Goal: Information Seeking & Learning: Learn about a topic

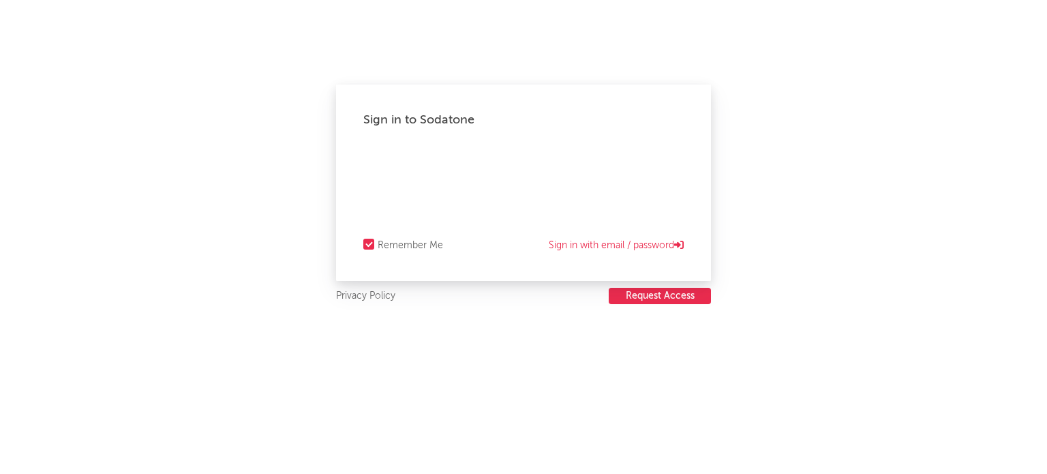
click at [562, 366] on div "Sign in to Sodatone Remember Me Sign in with email / password Privacy Policy Re…" at bounding box center [523, 237] width 1047 height 474
click at [586, 247] on link "Sign in with email / password" at bounding box center [616, 245] width 135 height 16
click at [628, 247] on link "Sign in with Okta" at bounding box center [641, 245] width 83 height 16
select select "recorded_music"
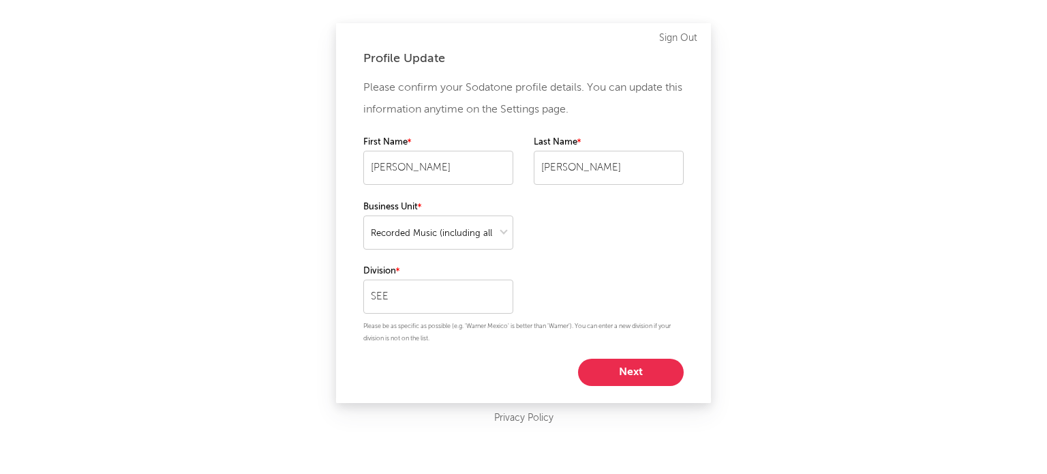
click at [615, 357] on div "Please confirm your Sodatone profile details. You can update this information a…" at bounding box center [523, 231] width 320 height 309
click at [619, 365] on button "Next" at bounding box center [631, 371] width 106 height 27
select select "marketing"
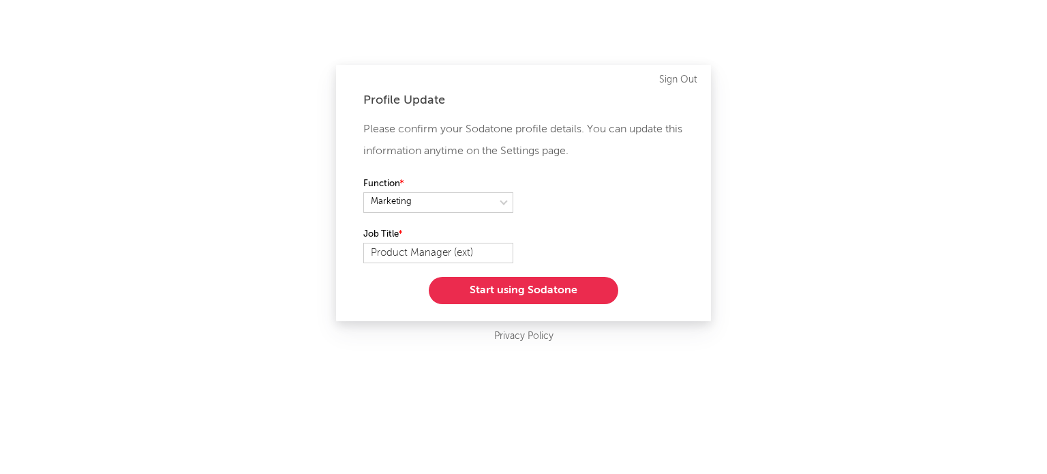
click at [532, 295] on button "Start using Sodatone" at bounding box center [523, 290] width 189 height 27
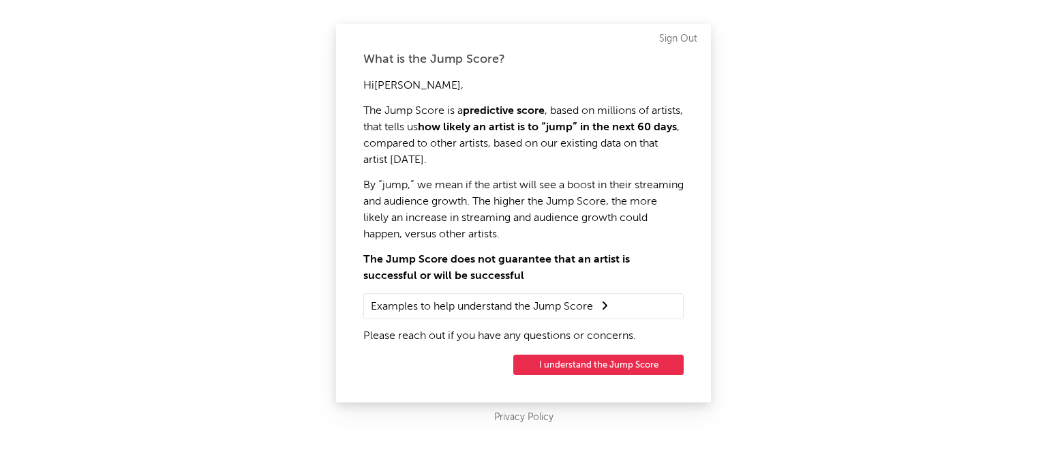
click at [589, 367] on button "I understand the Jump Score" at bounding box center [598, 364] width 170 height 20
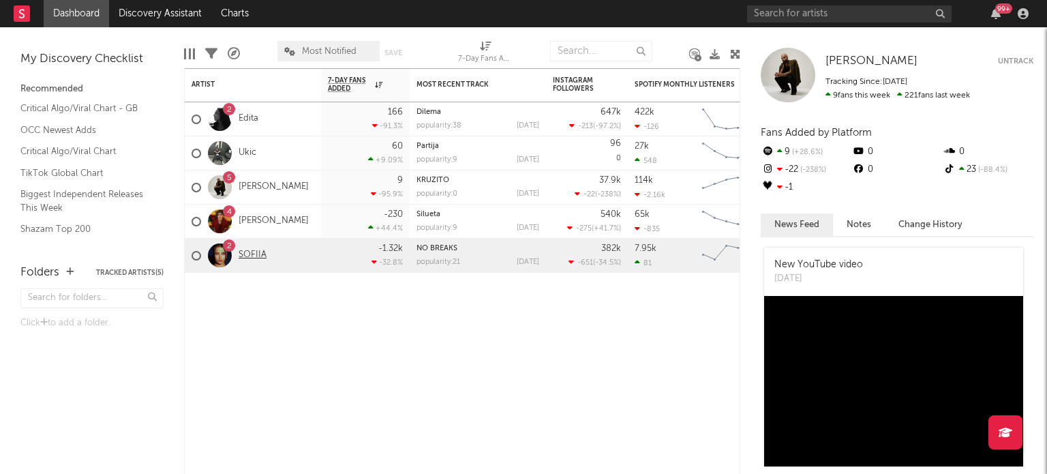
click at [257, 258] on link "SOFIIA" at bounding box center [253, 255] width 28 height 12
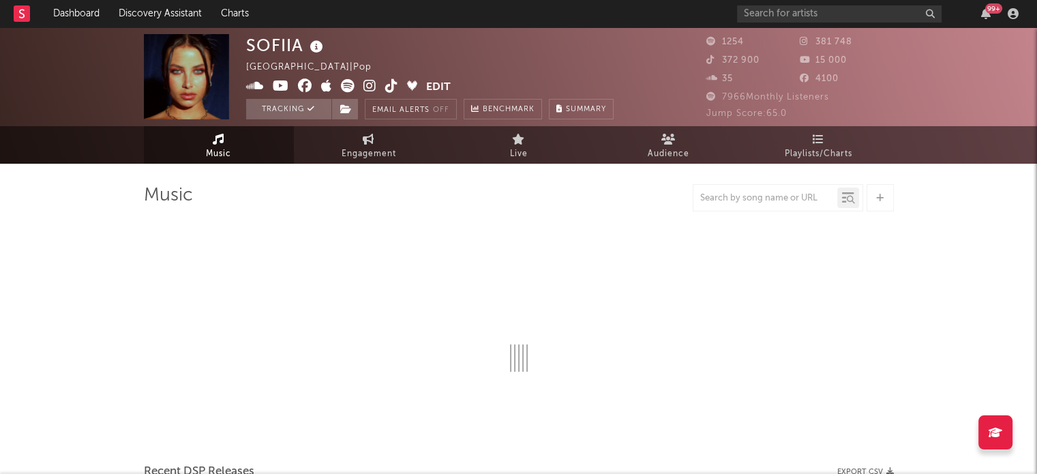
select select "6m"
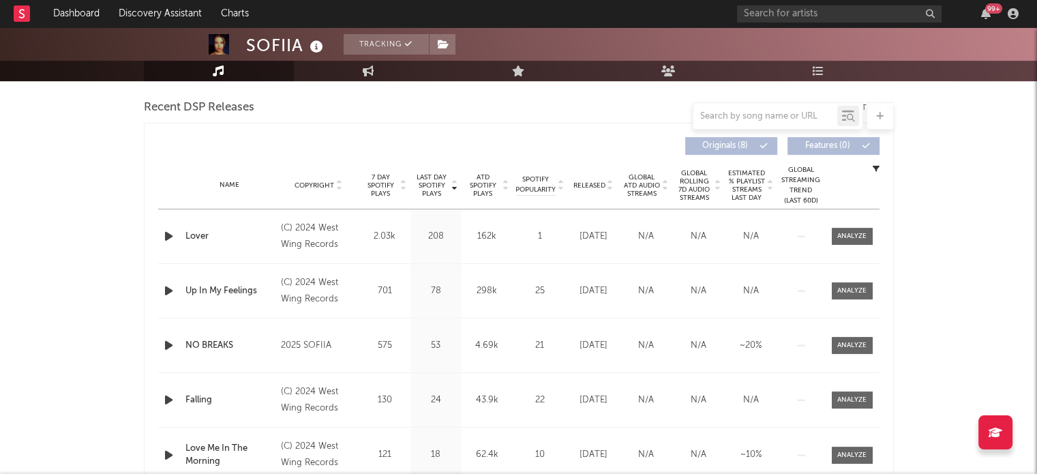
scroll to position [459, 0]
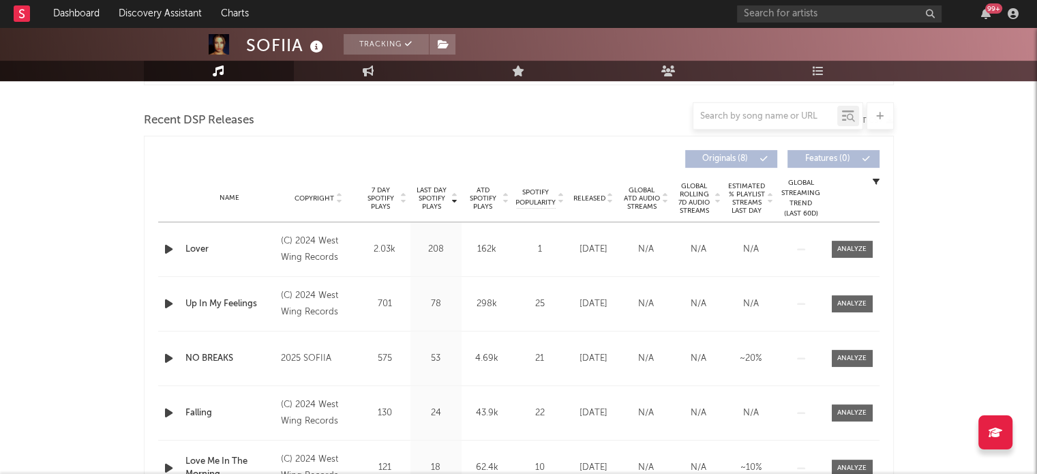
click at [598, 196] on span "Released" at bounding box center [589, 198] width 32 height 8
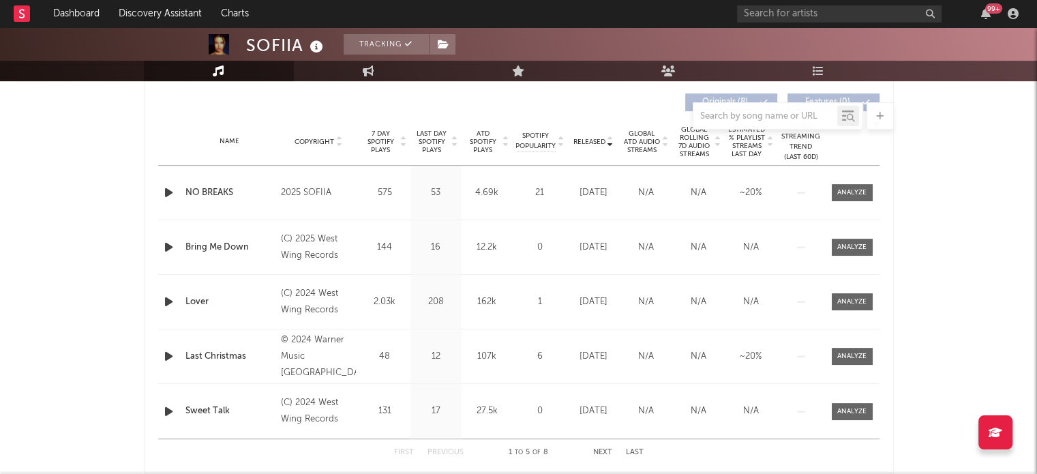
scroll to position [512, 0]
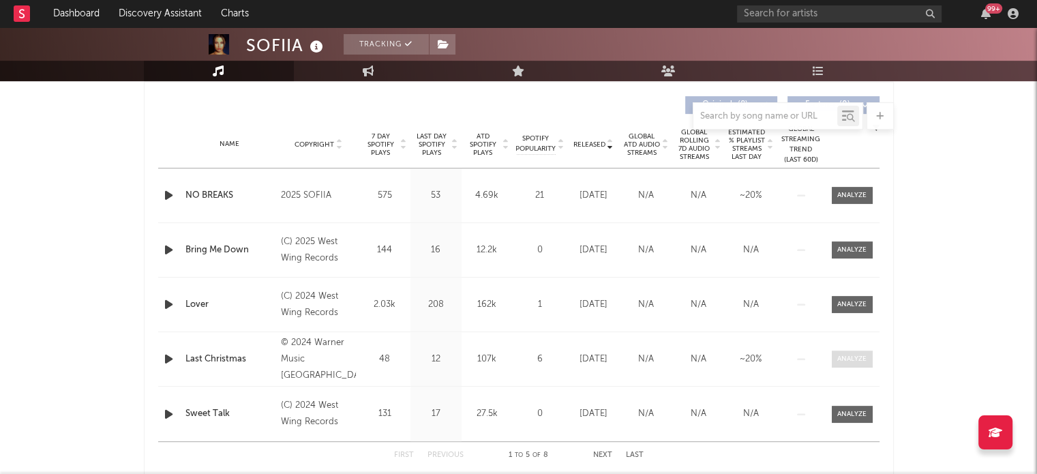
click at [845, 357] on div at bounding box center [851, 359] width 29 height 10
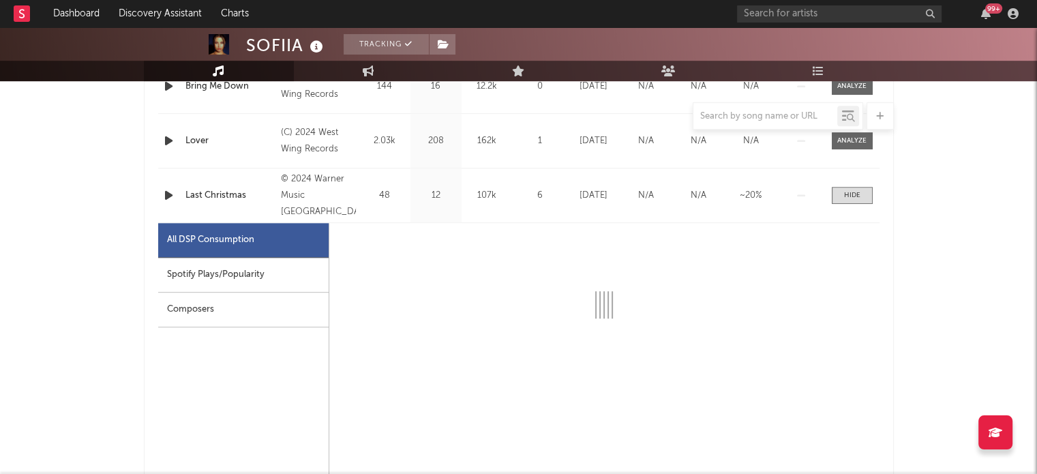
select select "1w"
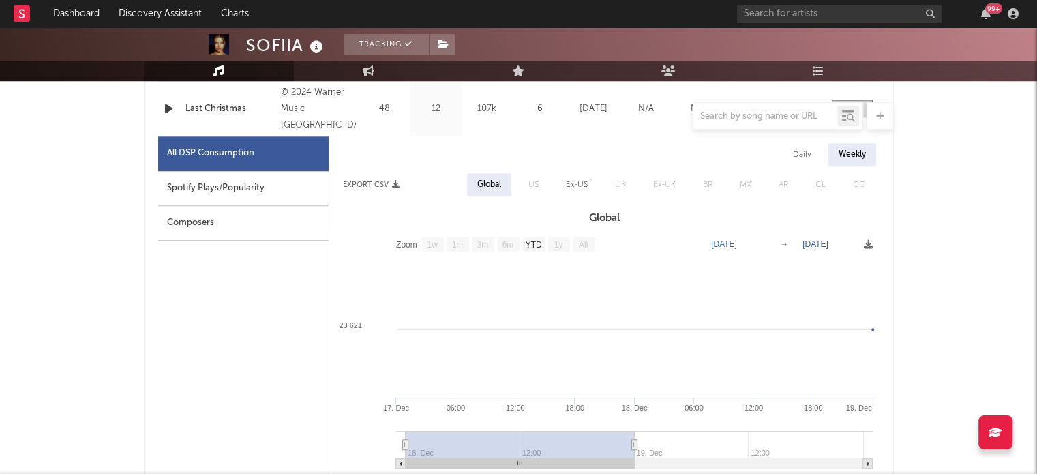
scroll to position [746, 0]
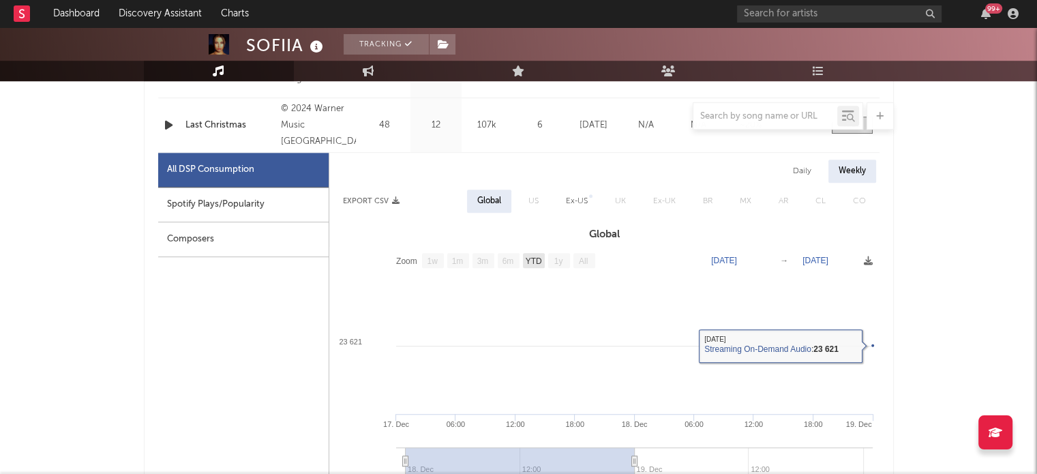
click at [534, 266] on rect at bounding box center [534, 260] width 22 height 15
select select "All"
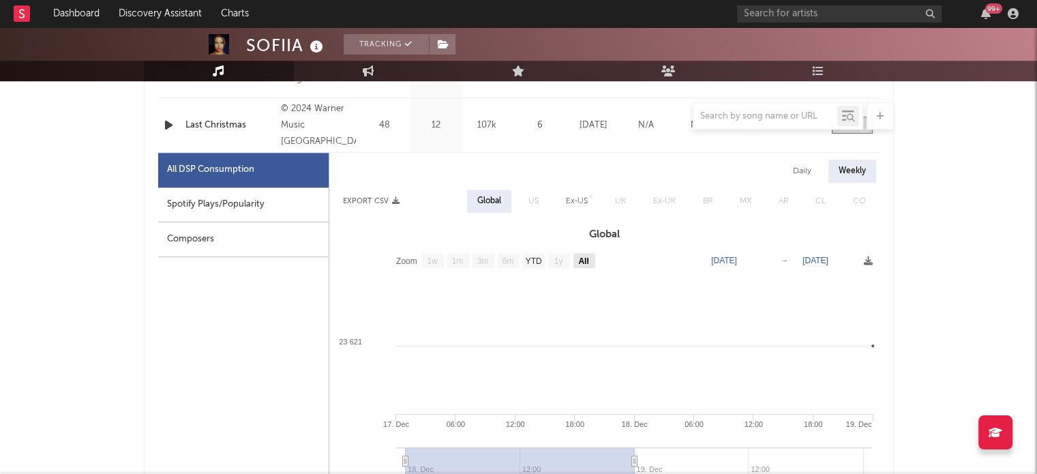
click at [578, 261] on text "All" at bounding box center [583, 261] width 10 height 10
click at [581, 261] on text "All" at bounding box center [583, 261] width 10 height 10
select select "All"
type input "[DATE]"
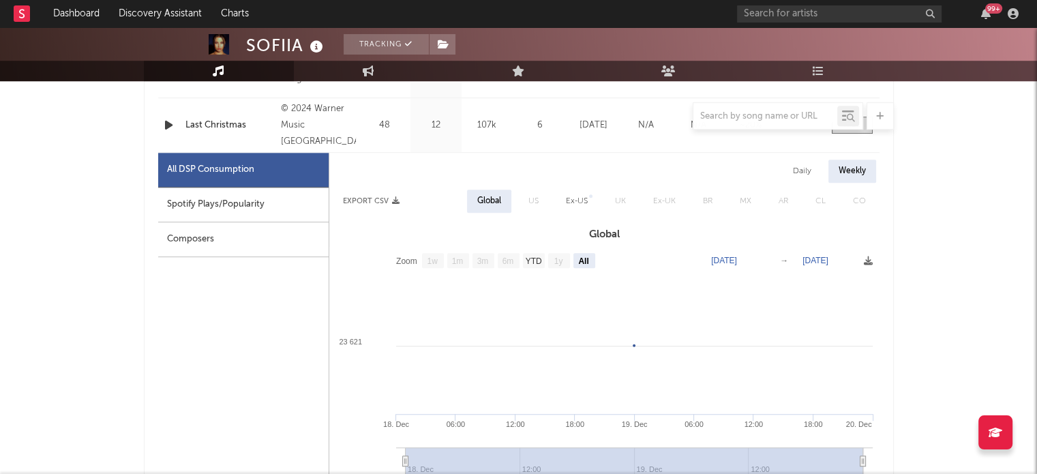
click at [828, 258] on text "[DATE]" at bounding box center [815, 261] width 26 height 10
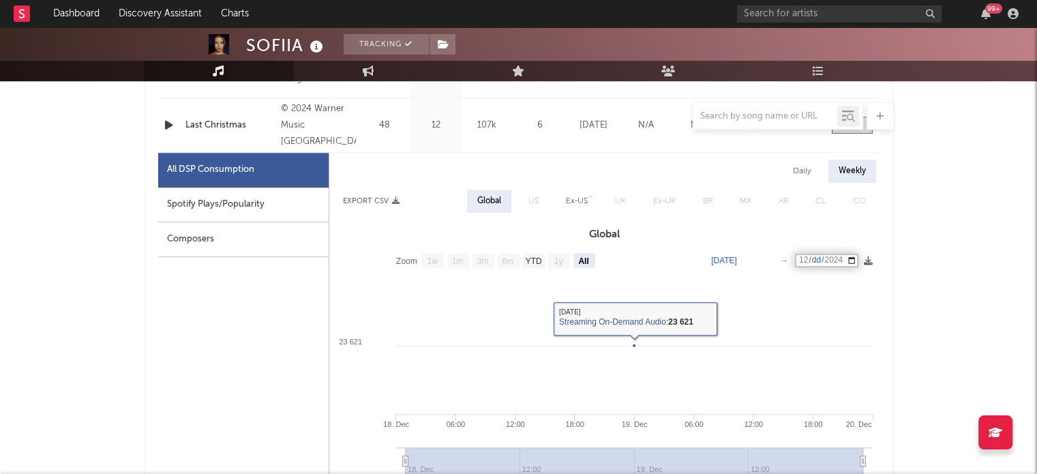
click at [855, 262] on input "[DATE]" at bounding box center [826, 261] width 63 height 14
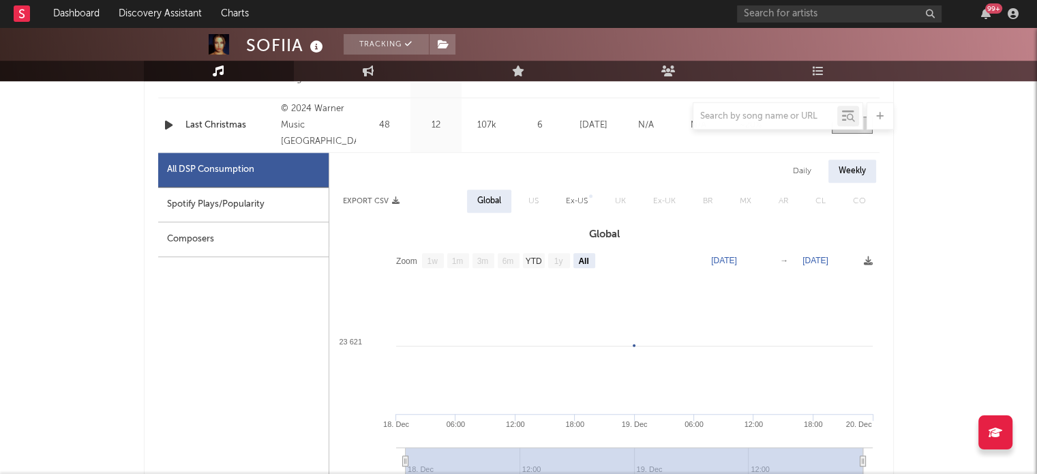
click at [737, 256] on text "[DATE]" at bounding box center [724, 261] width 26 height 10
click at [766, 264] on input "[DATE]" at bounding box center [734, 261] width 63 height 14
click at [765, 261] on input "[DATE]" at bounding box center [734, 261] width 63 height 14
click at [206, 208] on div "Spotify Plays/Popularity" at bounding box center [243, 204] width 170 height 35
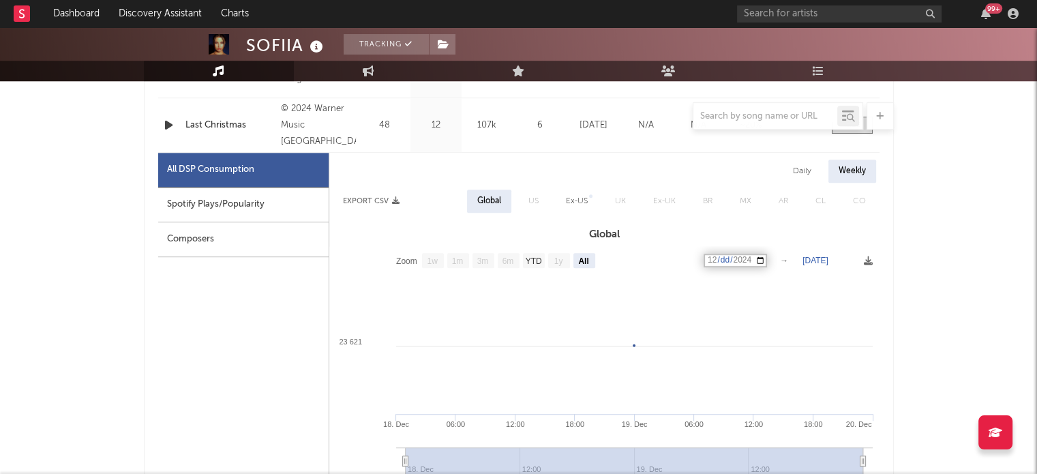
select select "All"
select select "1w"
